Goal: Task Accomplishment & Management: Manage account settings

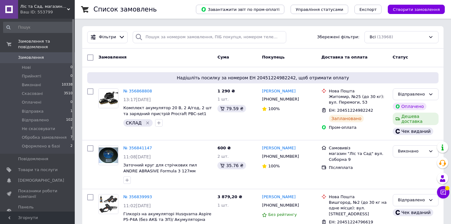
click at [36, 55] on span "Замовлення" at bounding box center [31, 58] width 26 height 6
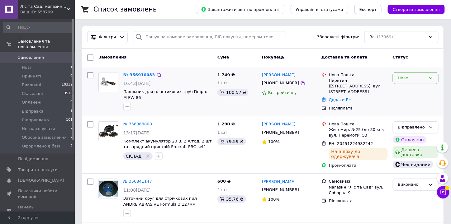
click at [411, 78] on div "Нове" at bounding box center [412, 78] width 28 height 7
click at [422, 119] on li "Обробка замовлення" at bounding box center [415, 117] width 45 height 18
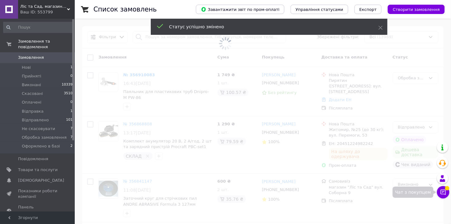
click at [444, 192] on icon at bounding box center [443, 192] width 5 height 5
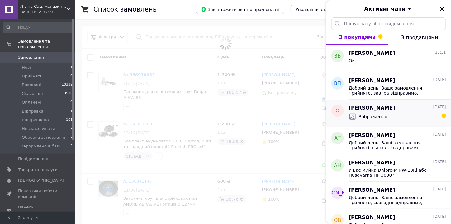
click at [364, 118] on span "Зображення" at bounding box center [373, 117] width 29 height 6
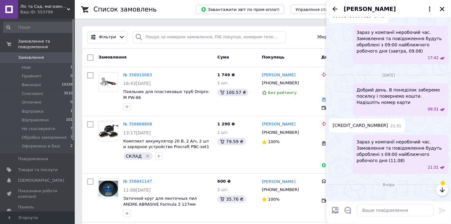
scroll to position [1119, 0]
click at [337, 7] on icon "Назад" at bounding box center [334, 8] width 7 height 7
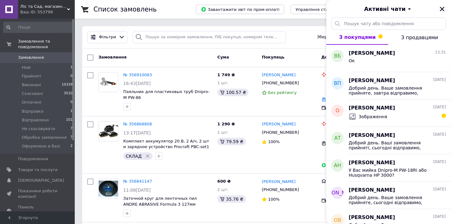
click at [444, 7] on icon "Закрити" at bounding box center [442, 9] width 4 height 4
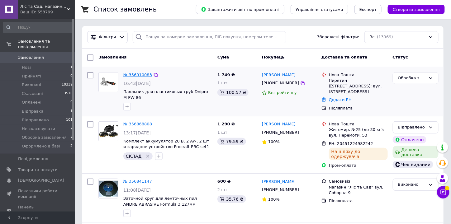
click at [140, 75] on link "№ 356910083" at bounding box center [137, 75] width 29 height 5
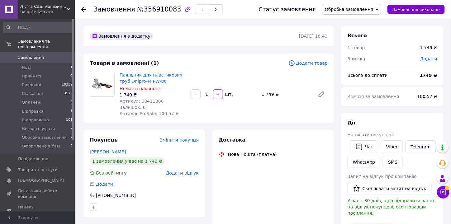
click at [145, 99] on span "Артикул: 08411000" at bounding box center [142, 101] width 44 height 5
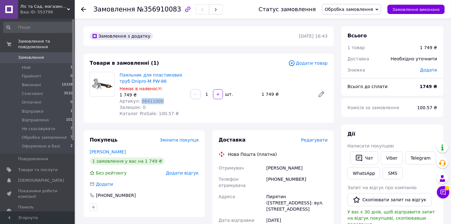
click at [145, 99] on span "Артикул: 08411000" at bounding box center [142, 101] width 44 height 5
copy span "08411000"
click at [371, 159] on button "Чат" at bounding box center [364, 158] width 28 height 13
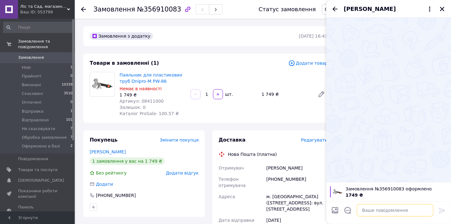
click at [383, 211] on textarea at bounding box center [395, 210] width 77 height 12
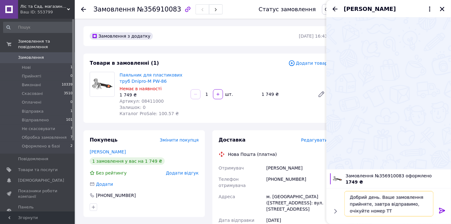
type textarea "Добрий день. Ваше замовлення прийняте, завтра відправимо, очікуйте номер ТТН"
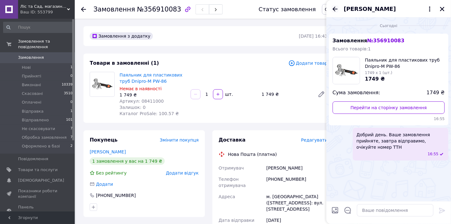
click at [335, 9] on icon "Назад" at bounding box center [334, 8] width 7 height 7
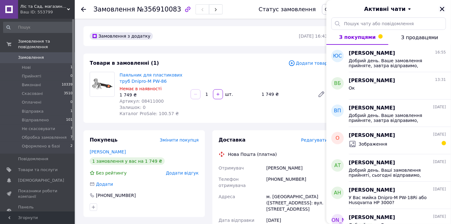
drag, startPoint x: 443, startPoint y: 10, endPoint x: 416, endPoint y: 16, distance: 27.1
click at [442, 10] on icon "Закрити" at bounding box center [443, 9] width 6 height 6
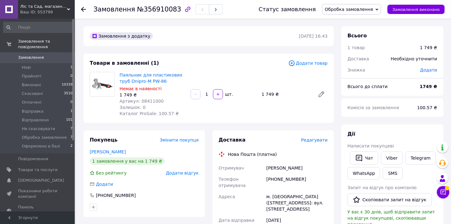
click at [357, 13] on span "Обробка замовлення" at bounding box center [351, 9] width 59 height 11
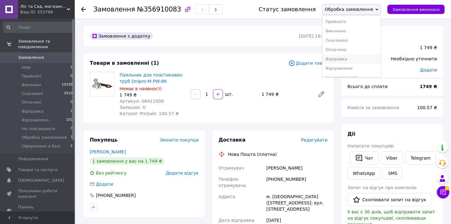
click at [356, 60] on li "Відправка" at bounding box center [351, 59] width 59 height 9
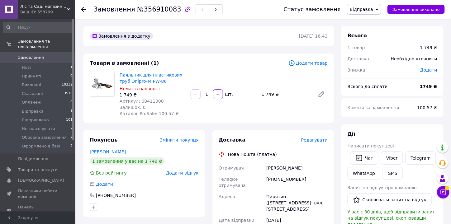
click at [148, 103] on span "Артикул: 08411000" at bounding box center [142, 101] width 44 height 5
copy span "08411000"
click at [56, 55] on span "Замовлення" at bounding box center [38, 58] width 40 height 6
